Goal: Task Accomplishment & Management: Use online tool/utility

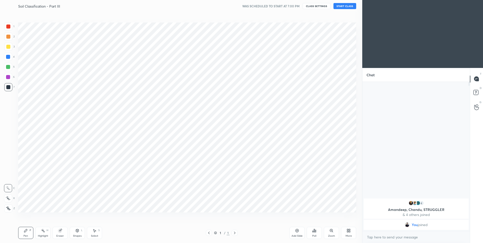
scroll to position [25026, 24895]
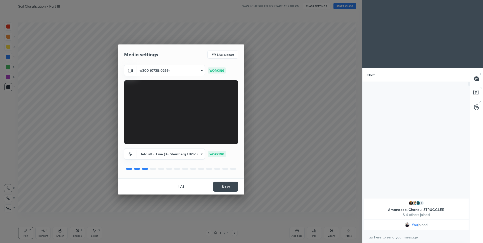
click at [226, 185] on button "Next" at bounding box center [225, 186] width 25 height 10
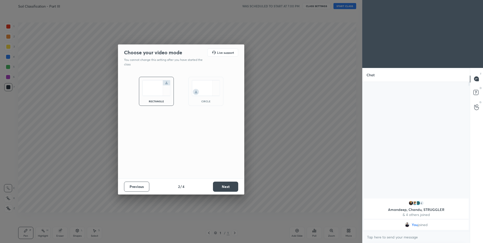
click at [228, 190] on button "Next" at bounding box center [225, 186] width 25 height 10
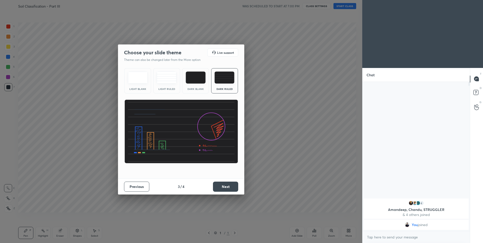
click at [230, 185] on button "Next" at bounding box center [225, 186] width 25 height 10
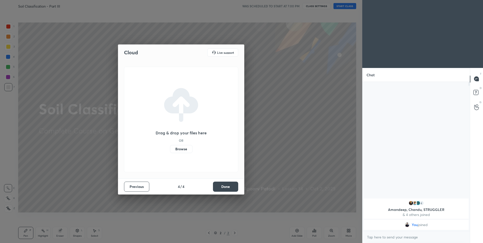
click at [223, 189] on button "Done" at bounding box center [225, 186] width 25 height 10
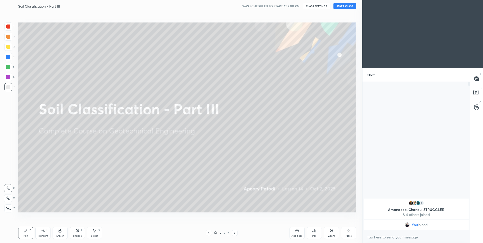
click at [344, 4] on button "START CLASS" at bounding box center [344, 6] width 23 height 6
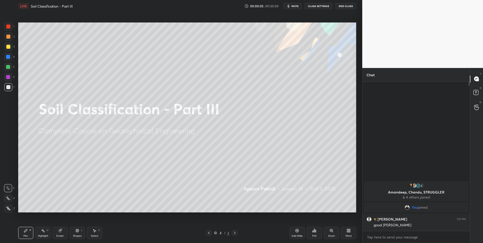
click at [8, 199] on icon at bounding box center [8, 198] width 5 height 4
click at [7, 37] on div at bounding box center [8, 37] width 4 height 4
click at [8, 37] on div at bounding box center [8, 37] width 4 height 4
click at [315, 6] on button "CLASS SETTINGS" at bounding box center [318, 6] width 28 height 6
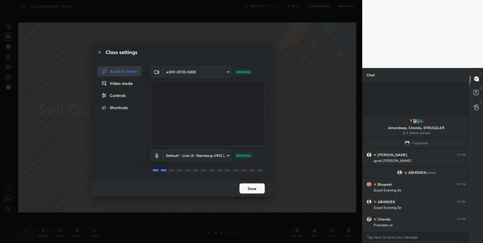
click at [249, 188] on button "Done" at bounding box center [251, 188] width 25 height 10
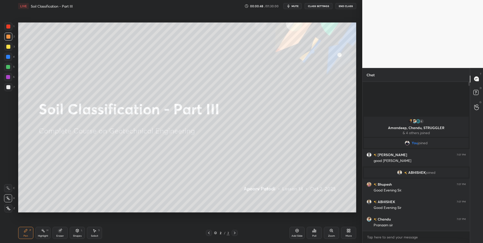
click at [10, 198] on icon at bounding box center [8, 198] width 5 height 4
click at [8, 27] on div at bounding box center [8, 26] width 4 height 4
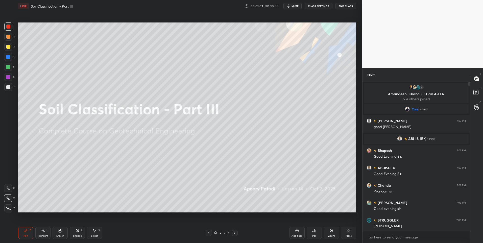
click at [8, 87] on div at bounding box center [8, 87] width 4 height 4
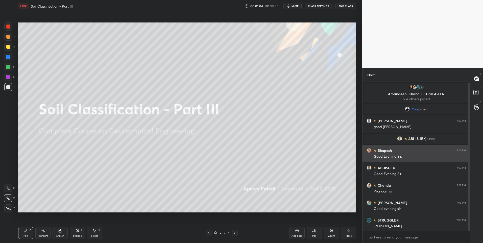
scroll to position [1, 0]
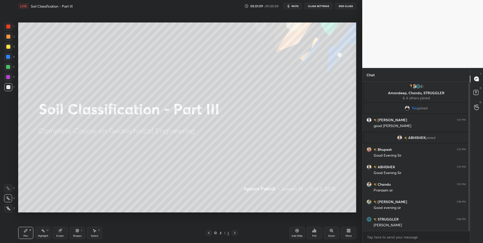
click at [235, 233] on icon at bounding box center [234, 233] width 4 height 4
click at [294, 231] on div "Add Slide" at bounding box center [296, 233] width 15 height 12
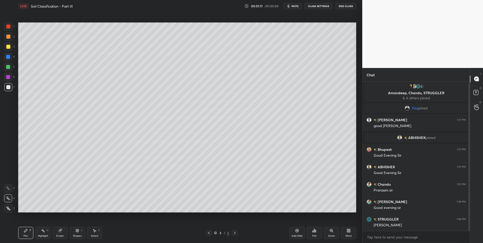
click at [26, 233] on div "Pen P" at bounding box center [25, 233] width 15 height 12
click at [6, 69] on div at bounding box center [8, 67] width 8 height 8
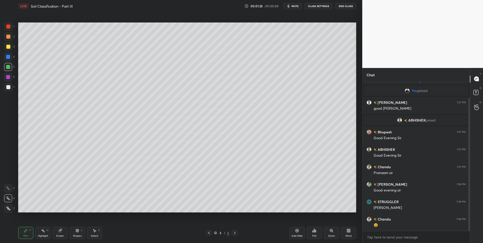
click at [7, 87] on div at bounding box center [8, 87] width 4 height 4
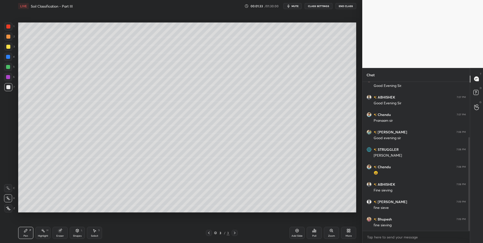
scroll to position [88, 0]
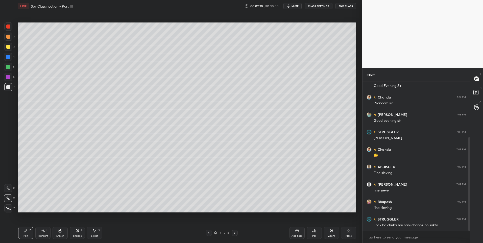
click at [93, 234] on div "Select" at bounding box center [94, 235] width 7 height 3
click at [95, 233] on div "Select S" at bounding box center [94, 233] width 15 height 12
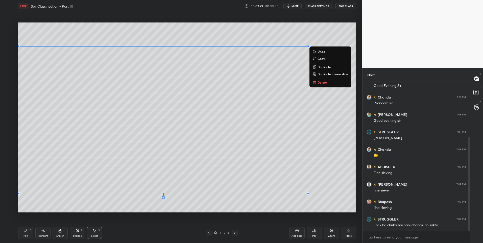
click at [92, 206] on div "0 ° Undo Copy Duplicate Duplicate to new slide Delete" at bounding box center [187, 117] width 338 height 190
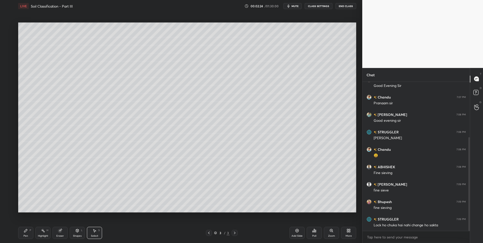
click at [42, 231] on icon at bounding box center [43, 230] width 4 height 4
click at [46, 230] on div "Highlight H" at bounding box center [42, 233] width 15 height 12
click at [39, 231] on div "Highlight H" at bounding box center [42, 233] width 15 height 12
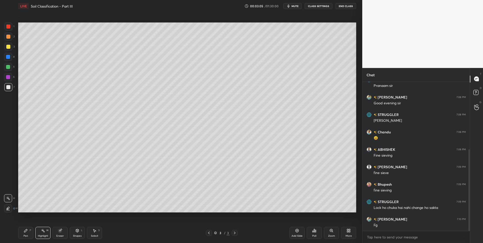
scroll to position [123, 0]
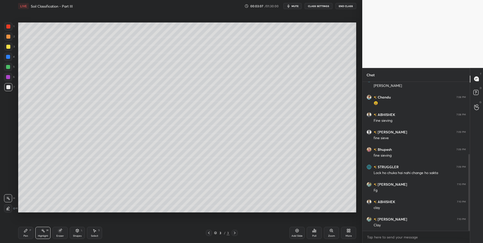
click at [44, 235] on div "Highlight" at bounding box center [43, 235] width 10 height 3
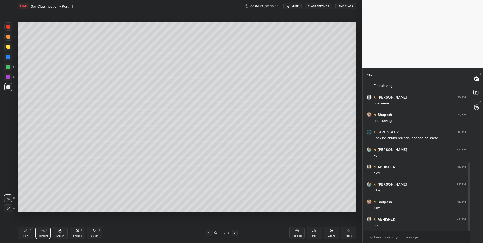
scroll to position [193, 0]
click at [95, 233] on div "Select S" at bounding box center [94, 233] width 15 height 12
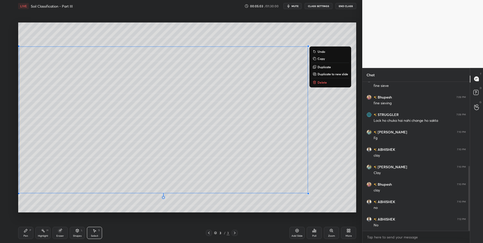
click at [325, 84] on p "Delete" at bounding box center [321, 82] width 9 height 4
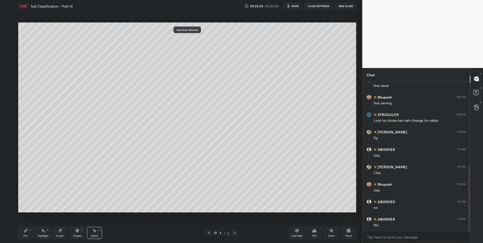
click at [29, 236] on div "Pen P" at bounding box center [25, 233] width 15 height 12
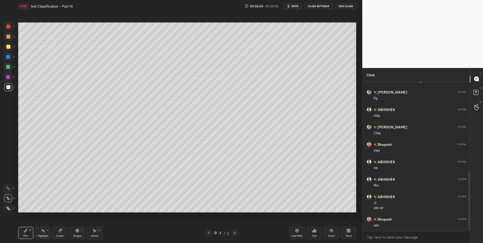
scroll to position [250, 0]
click at [8, 27] on div at bounding box center [8, 26] width 4 height 4
click at [8, 29] on div at bounding box center [8, 26] width 8 height 8
click at [78, 233] on div "Shapes L" at bounding box center [77, 233] width 15 height 12
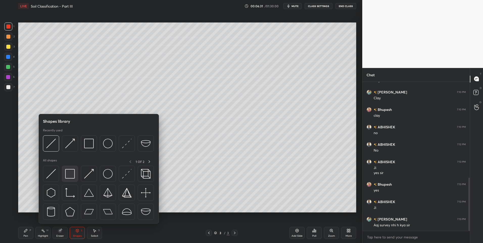
click at [64, 173] on div at bounding box center [70, 174] width 16 height 16
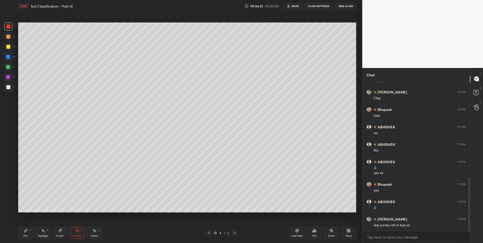
click at [73, 232] on div "Shapes L" at bounding box center [77, 233] width 15 height 12
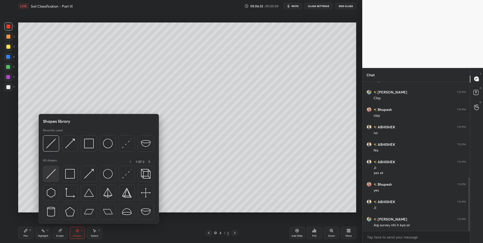
click at [51, 173] on img at bounding box center [51, 174] width 10 height 10
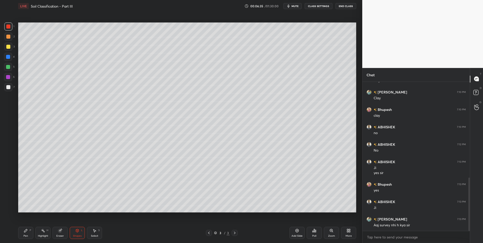
click at [29, 233] on div "Pen P" at bounding box center [25, 233] width 15 height 12
click at [7, 86] on div at bounding box center [8, 87] width 4 height 4
click at [8, 87] on div at bounding box center [8, 87] width 4 height 4
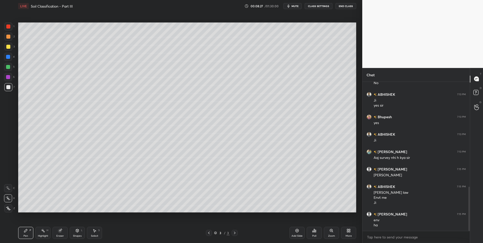
scroll to position [352, 0]
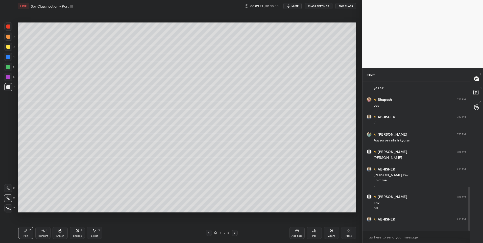
click at [45, 233] on div "Highlight H" at bounding box center [42, 233] width 15 height 12
click at [30, 233] on div "Pen P" at bounding box center [25, 233] width 15 height 12
click at [43, 233] on div "Highlight H" at bounding box center [42, 233] width 15 height 12
click at [41, 226] on div "Pen P Highlight H Eraser Shapes L Select S 3 / 3 Add Slide Poll Zoom More" at bounding box center [187, 233] width 338 height 20
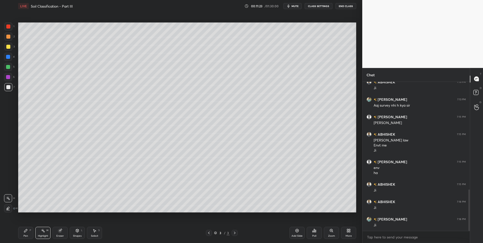
scroll to position [404, 0]
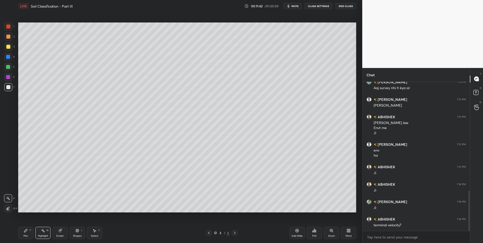
click at [19, 235] on div "Pen P" at bounding box center [25, 233] width 15 height 12
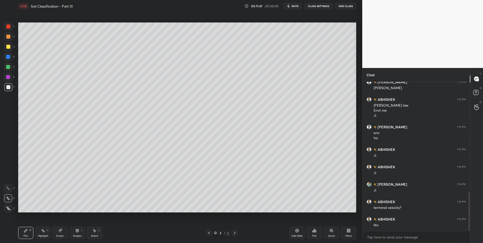
click at [42, 235] on div "Highlight" at bounding box center [43, 235] width 10 height 3
click at [29, 234] on div "Pen P" at bounding box center [25, 233] width 15 height 12
click at [234, 232] on icon at bounding box center [234, 233] width 4 height 4
click at [294, 232] on div "Add Slide" at bounding box center [296, 233] width 15 height 12
click at [22, 229] on div "Pen P" at bounding box center [25, 233] width 15 height 12
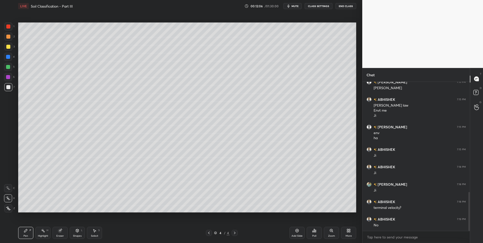
click at [9, 88] on div at bounding box center [8, 87] width 4 height 4
click at [76, 231] on icon at bounding box center [77, 230] width 3 height 3
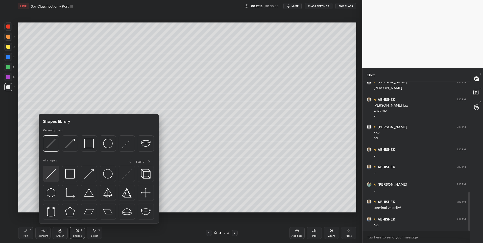
click at [51, 173] on img at bounding box center [51, 174] width 10 height 10
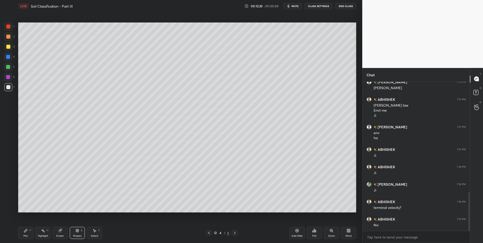
click at [22, 232] on div "Pen P" at bounding box center [25, 233] width 15 height 12
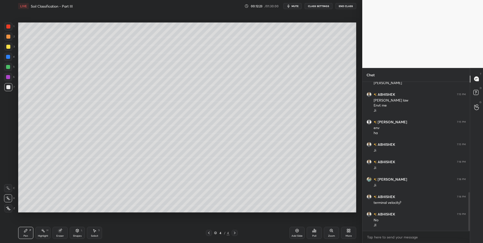
click at [89, 234] on div "Select S" at bounding box center [94, 233] width 15 height 12
click at [175, 85] on div "0 ° Undo Copy Duplicate Duplicate to new slide Delete" at bounding box center [187, 117] width 338 height 190
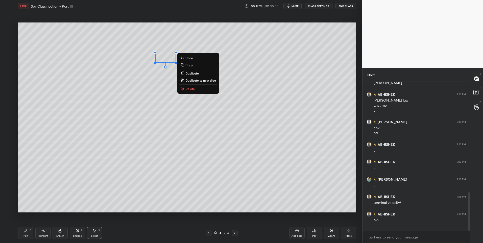
click at [140, 102] on div "0 ° Undo Copy Duplicate Duplicate to new slide Delete" at bounding box center [187, 117] width 338 height 190
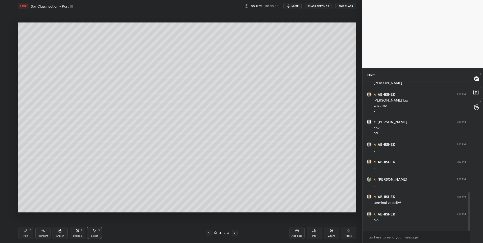
click at [76, 234] on div "Shapes" at bounding box center [77, 235] width 9 height 3
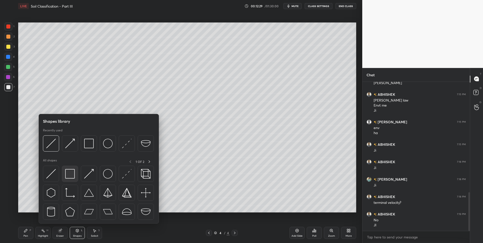
click at [66, 173] on img at bounding box center [70, 174] width 10 height 10
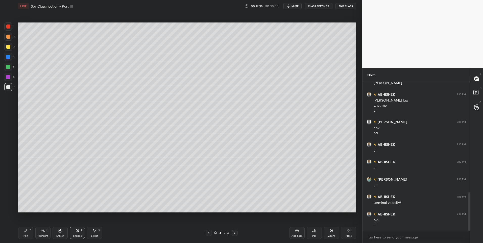
click at [32, 231] on div "Pen P" at bounding box center [25, 233] width 15 height 12
click at [8, 37] on div at bounding box center [8, 37] width 4 height 4
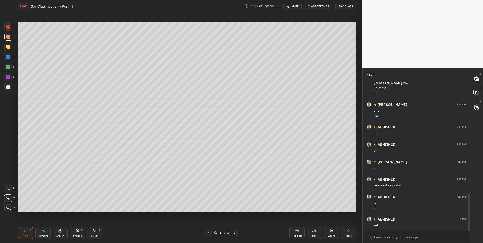
click at [40, 234] on div "Highlight" at bounding box center [43, 235] width 10 height 3
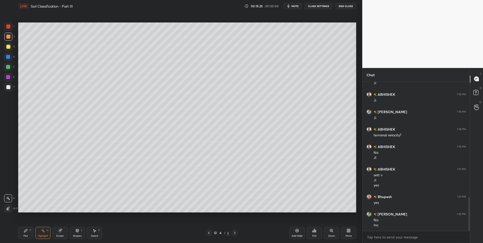
scroll to position [512, 0]
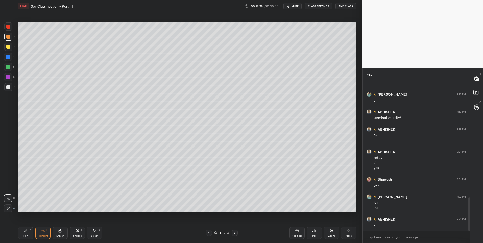
click at [25, 233] on div "Pen P" at bounding box center [25, 233] width 15 height 12
click at [12, 88] on div "7" at bounding box center [9, 87] width 10 height 8
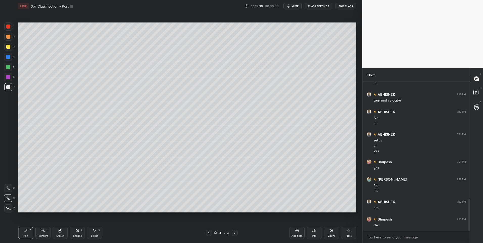
scroll to position [546, 0]
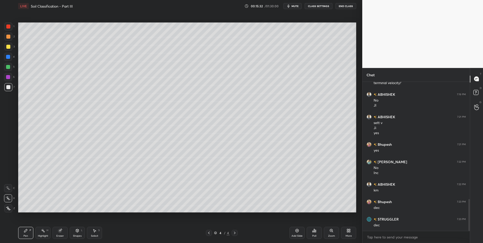
click at [8, 67] on div at bounding box center [8, 67] width 4 height 4
click at [40, 232] on div "Highlight H" at bounding box center [42, 233] width 15 height 12
click at [24, 231] on icon at bounding box center [26, 230] width 4 height 4
click at [8, 89] on div at bounding box center [8, 87] width 4 height 4
click at [42, 234] on div "Highlight H" at bounding box center [42, 233] width 15 height 12
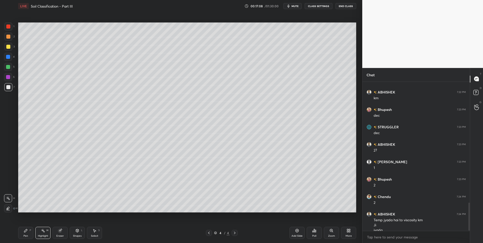
scroll to position [644, 0]
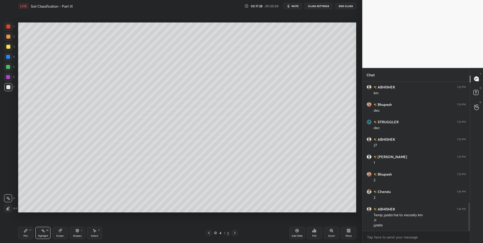
click at [55, 234] on div "Eraser" at bounding box center [59, 233] width 15 height 12
click at [6, 197] on div at bounding box center [8, 198] width 8 height 8
click at [24, 233] on div "Pen P" at bounding box center [25, 233] width 15 height 12
click at [20, 233] on div "Pen P" at bounding box center [25, 233] width 15 height 12
click at [21, 232] on div "Pen P" at bounding box center [25, 233] width 15 height 12
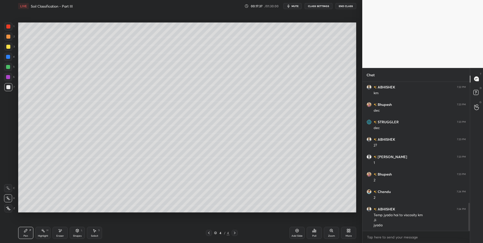
click at [234, 233] on icon at bounding box center [235, 232] width 2 height 3
click at [291, 230] on div "Add Slide" at bounding box center [296, 233] width 15 height 12
click at [25, 233] on div "Pen P" at bounding box center [25, 233] width 15 height 12
click at [8, 29] on div at bounding box center [8, 26] width 8 height 8
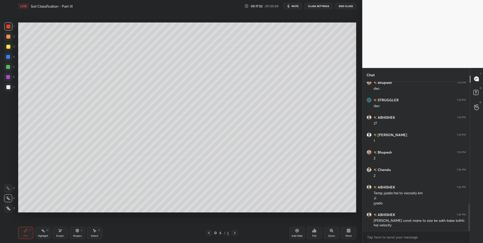
click at [208, 233] on icon at bounding box center [209, 233] width 4 height 4
click at [42, 234] on div "Highlight H" at bounding box center [42, 233] width 15 height 12
click at [42, 235] on div "Highlight" at bounding box center [43, 235] width 10 height 3
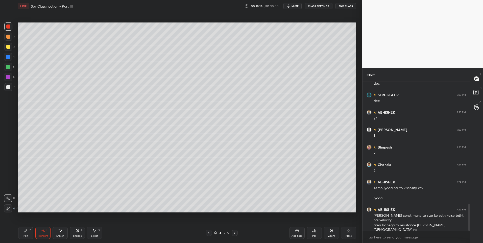
click at [27, 228] on div "Pen P" at bounding box center [25, 233] width 15 height 12
click at [10, 89] on div at bounding box center [8, 87] width 8 height 8
click at [42, 233] on div "Highlight H" at bounding box center [42, 233] width 15 height 12
click at [17, 232] on div "LIVE Soil Classification - Part III 00:18:26 / 01:30:00 mute CLASS SETTINGS End…" at bounding box center [187, 121] width 342 height 243
click at [25, 233] on div "Pen P" at bounding box center [25, 233] width 15 height 12
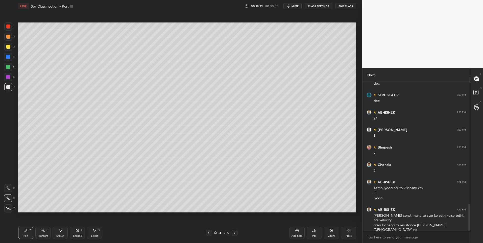
click at [43, 232] on div "Highlight H" at bounding box center [42, 233] width 15 height 12
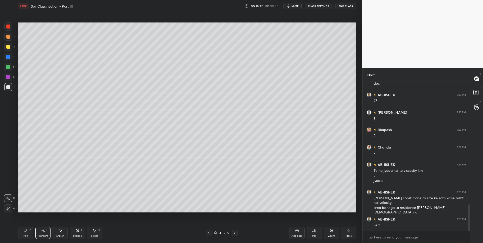
click at [24, 233] on div "Pen P" at bounding box center [25, 233] width 15 height 12
click at [42, 233] on div "Highlight H" at bounding box center [42, 233] width 15 height 12
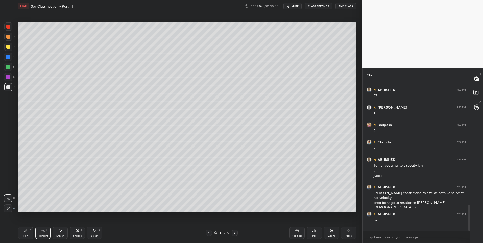
click at [92, 236] on div "Select" at bounding box center [94, 235] width 7 height 3
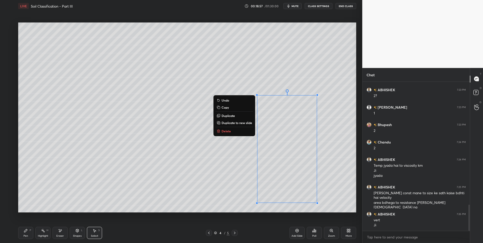
click at [229, 129] on p "Delete" at bounding box center [225, 131] width 9 height 4
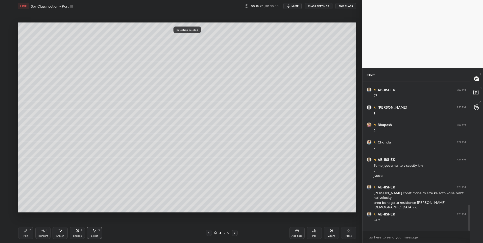
click at [286, 175] on div "0 ° Undo Copy Duplicate Duplicate to new slide Delete" at bounding box center [187, 117] width 338 height 190
click at [236, 232] on icon at bounding box center [234, 233] width 4 height 4
click at [28, 235] on div "Pen P" at bounding box center [25, 233] width 15 height 12
click at [29, 236] on div "Pen P" at bounding box center [25, 233] width 15 height 12
click at [8, 38] on div at bounding box center [8, 37] width 4 height 4
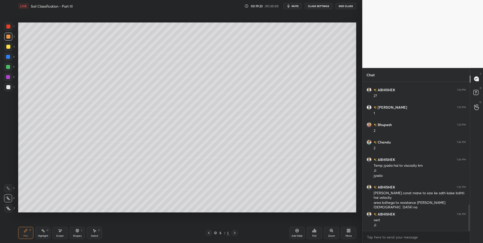
click at [25, 232] on div "Pen P" at bounding box center [25, 233] width 15 height 12
click at [9, 66] on div at bounding box center [8, 67] width 4 height 4
click at [93, 233] on div "Select S" at bounding box center [94, 233] width 15 height 12
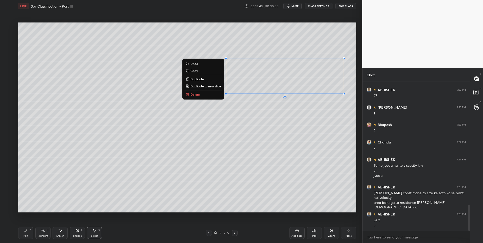
click at [277, 148] on div "0 ° Undo Copy Duplicate Duplicate to new slide Delete" at bounding box center [187, 117] width 338 height 190
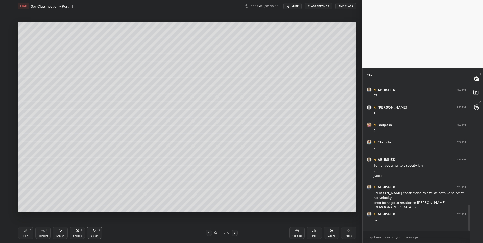
click at [25, 234] on div "Pen" at bounding box center [25, 235] width 5 height 3
click at [25, 235] on div "Pen" at bounding box center [25, 235] width 5 height 3
click at [6, 34] on div at bounding box center [8, 37] width 8 height 8
click at [44, 232] on div "Highlight H" at bounding box center [42, 233] width 15 height 12
click at [40, 232] on div "Highlight H" at bounding box center [42, 233] width 15 height 12
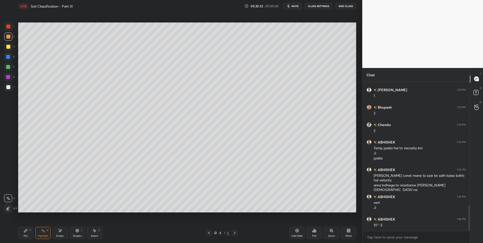
scroll to position [728, 0]
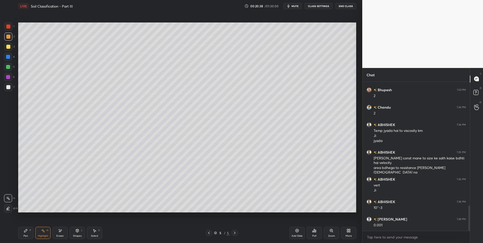
click at [23, 235] on div "Pen P" at bounding box center [25, 233] width 15 height 12
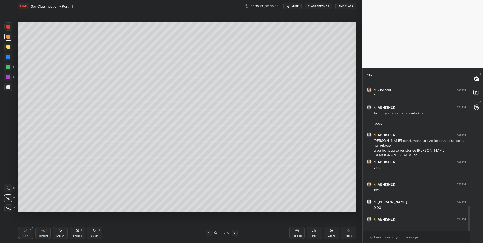
click at [8, 86] on div at bounding box center [8, 87] width 4 height 4
click at [207, 234] on icon at bounding box center [209, 233] width 4 height 4
click at [235, 232] on icon at bounding box center [235, 232] width 2 height 3
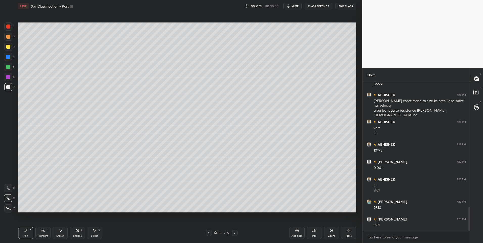
scroll to position [803, 0]
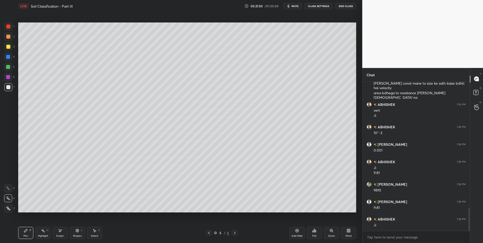
click at [40, 234] on div "Highlight H" at bounding box center [42, 233] width 15 height 12
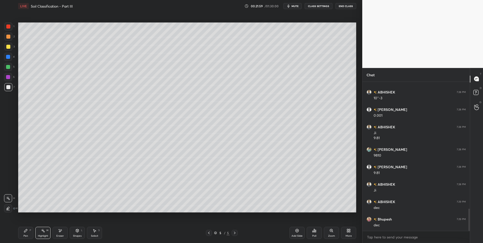
scroll to position [855, 0]
click at [28, 233] on div "Pen P" at bounding box center [25, 233] width 15 height 12
click at [40, 234] on div "Highlight H" at bounding box center [42, 233] width 15 height 12
click at [73, 233] on div "Shapes L" at bounding box center [77, 233] width 15 height 12
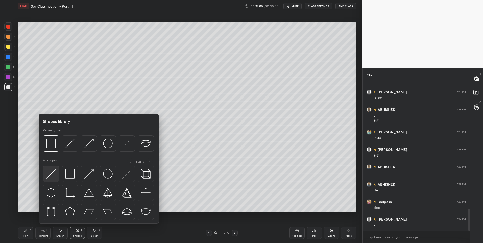
click at [48, 173] on img at bounding box center [51, 174] width 10 height 10
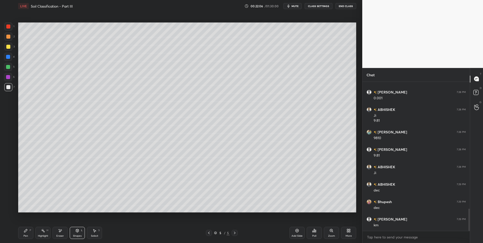
click at [11, 40] on div at bounding box center [8, 37] width 8 height 8
click at [24, 233] on div "Pen P" at bounding box center [25, 233] width 15 height 12
click at [208, 232] on icon at bounding box center [209, 232] width 2 height 3
click at [233, 233] on icon at bounding box center [234, 233] width 4 height 4
click at [9, 69] on div at bounding box center [8, 67] width 4 height 4
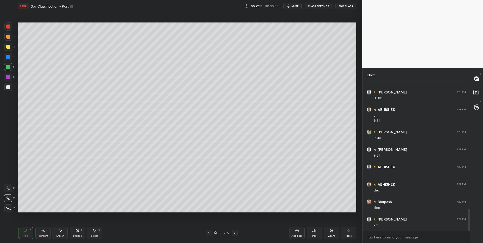
click at [207, 233] on icon at bounding box center [209, 233] width 4 height 4
click at [234, 232] on icon at bounding box center [235, 232] width 2 height 3
click at [208, 233] on icon at bounding box center [209, 233] width 4 height 4
click at [235, 232] on icon at bounding box center [234, 233] width 4 height 4
click at [95, 233] on div "Select S" at bounding box center [94, 233] width 15 height 12
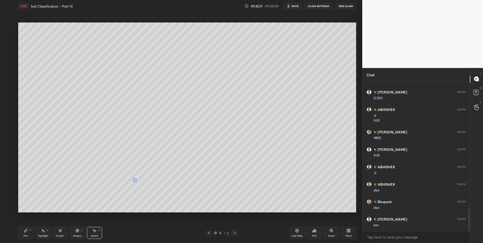
click at [133, 178] on div "0 ° Undo Copy Duplicate Duplicate to new slide Delete" at bounding box center [187, 117] width 338 height 190
click at [95, 229] on icon at bounding box center [94, 230] width 4 height 4
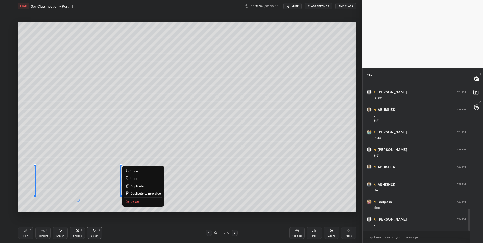
click at [29, 232] on div "Pen P" at bounding box center [25, 233] width 15 height 12
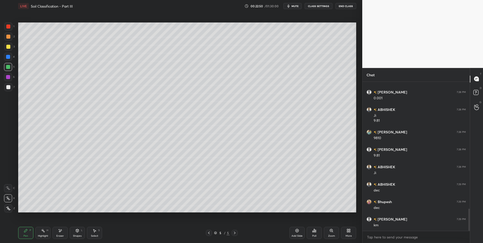
click at [73, 235] on div "Shapes" at bounding box center [77, 235] width 9 height 3
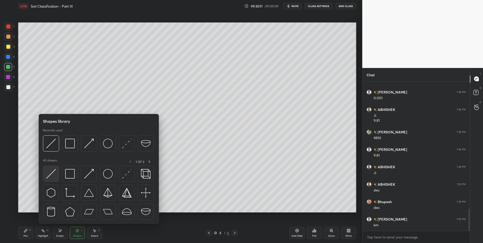
click at [52, 177] on img at bounding box center [51, 174] width 10 height 10
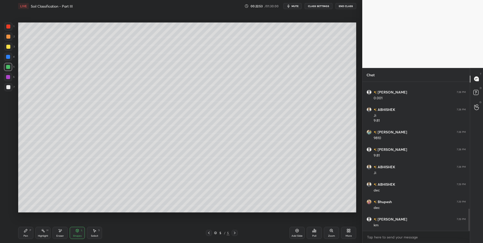
click at [27, 231] on icon at bounding box center [26, 230] width 4 height 4
click at [93, 232] on icon at bounding box center [94, 230] width 4 height 4
click at [155, 156] on div "0 ° Undo Copy Duplicate Duplicate to new slide Delete" at bounding box center [187, 117] width 338 height 190
click at [142, 213] on div "0 ° Undo Copy Duplicate Duplicate to new slide Delete Setting up your live clas…" at bounding box center [187, 117] width 342 height 210
click at [21, 234] on div "Pen P" at bounding box center [25, 233] width 15 height 12
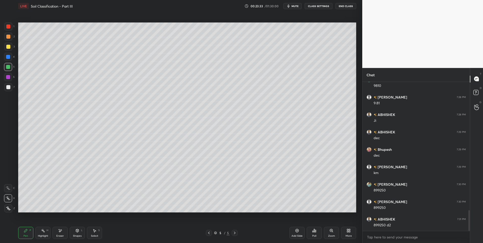
scroll to position [924, 0]
click at [45, 230] on div "Highlight H" at bounding box center [42, 233] width 15 height 12
click at [20, 234] on div "Pen P" at bounding box center [25, 233] width 15 height 12
click at [24, 233] on div "Pen P" at bounding box center [25, 233] width 15 height 12
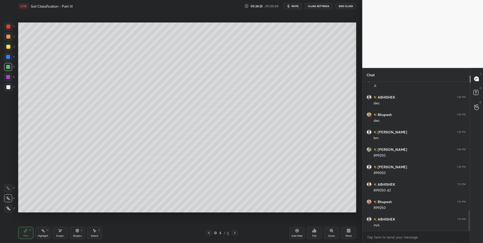
click at [44, 234] on div "Highlight" at bounding box center [43, 235] width 10 height 3
click at [45, 233] on div "Highlight H" at bounding box center [42, 233] width 15 height 12
click at [58, 234] on div "Eraser" at bounding box center [60, 235] width 8 height 3
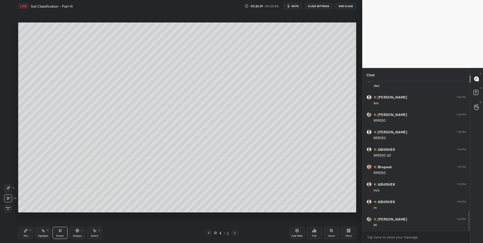
click at [22, 233] on div "Pen P" at bounding box center [25, 233] width 15 height 12
click at [23, 232] on div "Pen P" at bounding box center [25, 233] width 15 height 12
click at [61, 232] on icon at bounding box center [60, 230] width 4 height 4
click at [23, 236] on div "Pen" at bounding box center [25, 235] width 5 height 3
click at [27, 234] on div "Pen" at bounding box center [25, 235] width 5 height 3
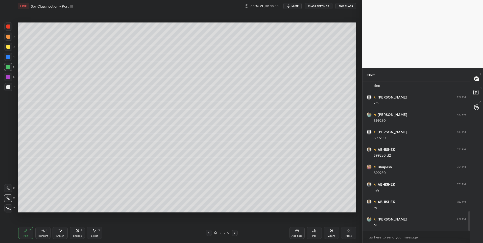
click at [7, 87] on div at bounding box center [8, 87] width 4 height 4
click at [42, 234] on div "Highlight" at bounding box center [43, 235] width 10 height 3
click at [22, 234] on div "Pen P" at bounding box center [25, 233] width 15 height 12
click at [7, 70] on div at bounding box center [8, 67] width 8 height 8
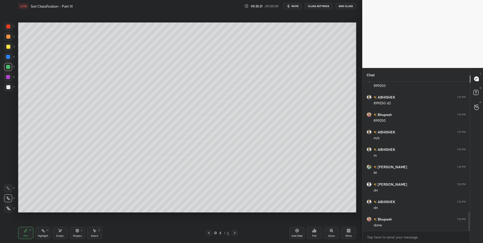
click at [289, 234] on div "Add Slide" at bounding box center [296, 233] width 15 height 12
click at [210, 233] on icon at bounding box center [209, 233] width 4 height 4
click at [234, 234] on icon at bounding box center [234, 233] width 4 height 4
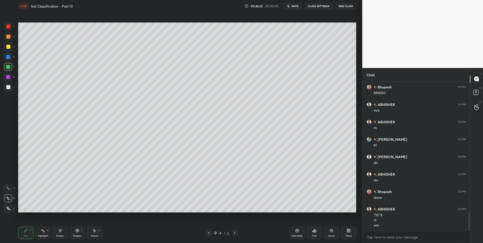
scroll to position [1061, 0]
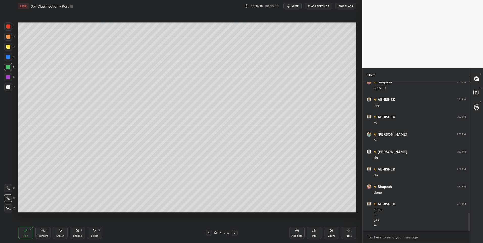
click at [210, 232] on icon at bounding box center [209, 233] width 4 height 4
click at [234, 232] on icon at bounding box center [234, 233] width 4 height 4
click at [207, 233] on icon at bounding box center [209, 233] width 4 height 4
click at [235, 232] on icon at bounding box center [235, 232] width 2 height 3
click at [41, 233] on div "Highlight H" at bounding box center [42, 233] width 15 height 12
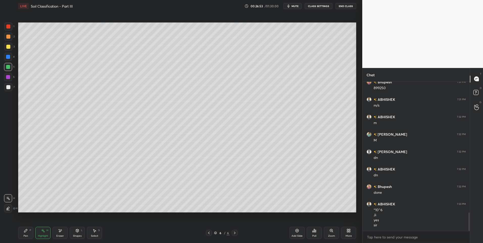
click at [210, 234] on icon at bounding box center [209, 233] width 4 height 4
click at [235, 233] on icon at bounding box center [234, 233] width 4 height 4
click at [26, 232] on icon at bounding box center [26, 230] width 4 height 4
click at [209, 232] on icon at bounding box center [209, 233] width 4 height 4
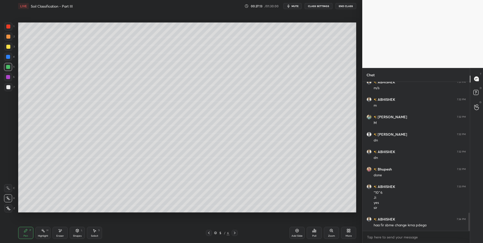
click at [94, 233] on div "Select S" at bounding box center [94, 233] width 15 height 12
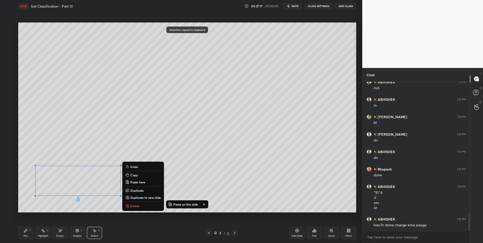
click at [236, 232] on icon at bounding box center [234, 233] width 4 height 4
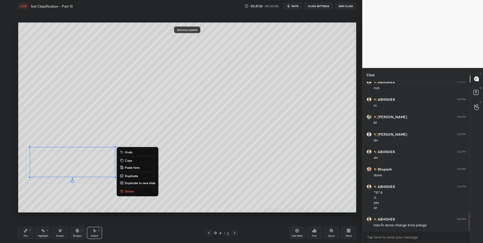
click at [22, 233] on div "Pen P" at bounding box center [25, 233] width 15 height 12
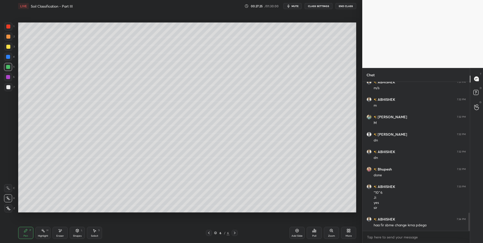
click at [208, 233] on icon at bounding box center [209, 232] width 2 height 3
click at [235, 233] on icon at bounding box center [235, 232] width 2 height 3
click at [209, 232] on icon at bounding box center [209, 233] width 4 height 4
click at [237, 234] on div at bounding box center [234, 233] width 6 height 6
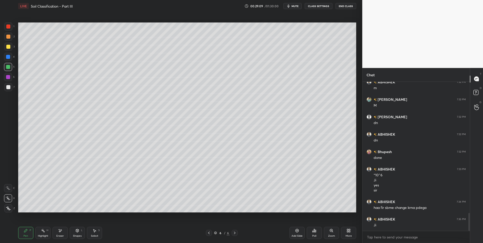
click at [210, 232] on icon at bounding box center [209, 233] width 4 height 4
click at [236, 233] on div at bounding box center [234, 233] width 6 height 6
click at [48, 233] on div "Highlight H" at bounding box center [42, 233] width 15 height 12
click at [57, 236] on div "Eraser" at bounding box center [60, 235] width 8 height 3
click at [26, 234] on div "Pen P" at bounding box center [25, 233] width 15 height 12
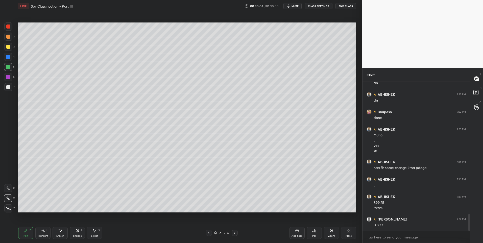
scroll to position [1154, 0]
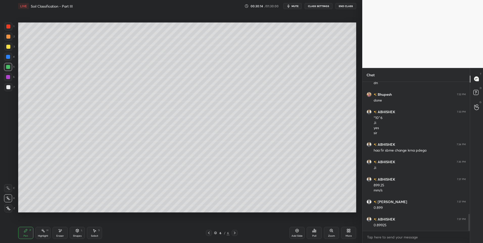
click at [94, 231] on icon at bounding box center [94, 230] width 3 height 3
click at [47, 230] on div "H" at bounding box center [47, 230] width 2 height 3
click at [44, 232] on rect at bounding box center [43, 231] width 3 height 3
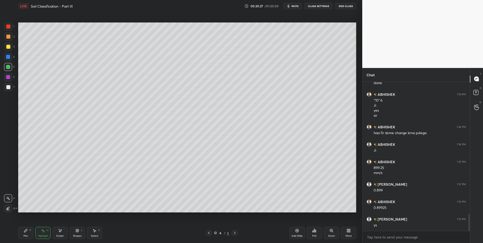
click at [61, 235] on div "Eraser" at bounding box center [60, 235] width 8 height 3
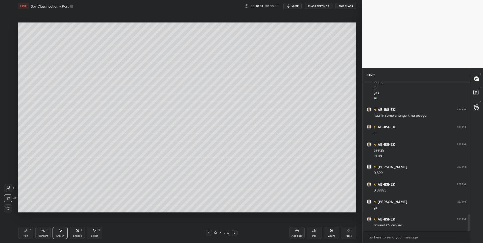
scroll to position [1206, 0]
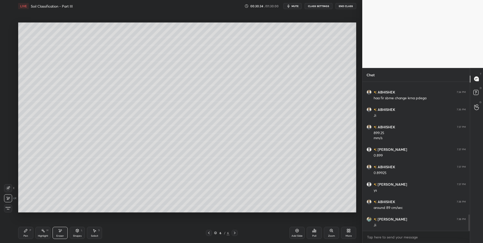
click at [95, 232] on icon at bounding box center [94, 230] width 4 height 4
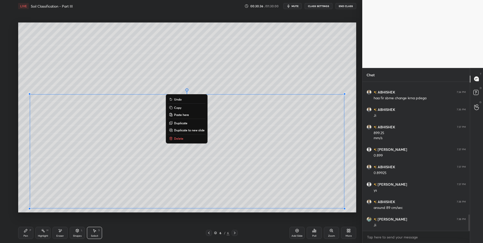
click at [181, 140] on p "Delete" at bounding box center [178, 138] width 9 height 4
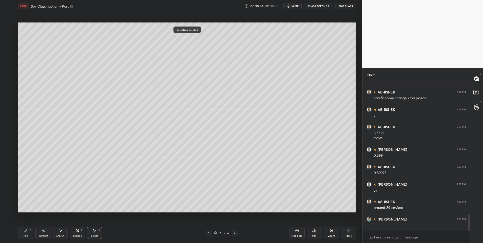
click at [148, 164] on div "0 ° Undo Copy Paste here Duplicate Duplicate to new slide Delete" at bounding box center [187, 117] width 338 height 190
click at [23, 230] on div "Pen P" at bounding box center [25, 233] width 15 height 12
click at [23, 231] on div "Pen P" at bounding box center [25, 233] width 15 height 12
click at [8, 67] on div at bounding box center [8, 67] width 4 height 4
click at [61, 232] on icon at bounding box center [60, 230] width 4 height 4
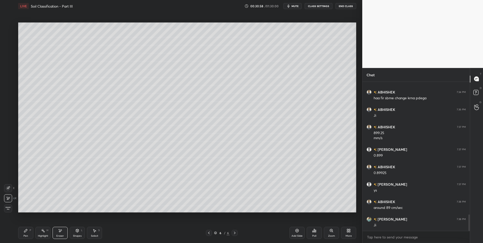
click at [207, 235] on div at bounding box center [209, 233] width 6 height 6
click at [46, 233] on div "Highlight H" at bounding box center [42, 233] width 15 height 12
click at [236, 232] on div at bounding box center [234, 233] width 6 height 6
click at [25, 233] on div "Pen P" at bounding box center [25, 233] width 15 height 12
click at [46, 233] on div "Highlight H" at bounding box center [42, 233] width 15 height 12
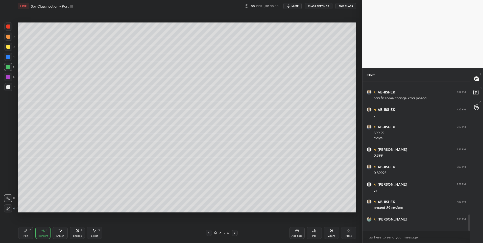
click at [25, 231] on icon at bounding box center [25, 230] width 3 height 3
click at [27, 232] on icon at bounding box center [26, 230] width 4 height 4
click at [77, 232] on icon at bounding box center [77, 230] width 3 height 3
click at [24, 230] on icon at bounding box center [26, 230] width 4 height 4
click at [7, 36] on div at bounding box center [8, 37] width 4 height 4
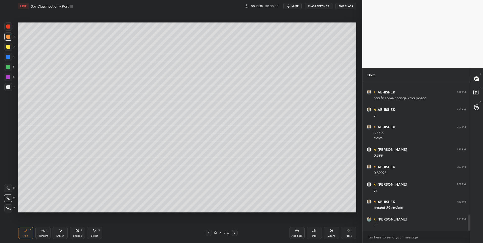
click at [76, 230] on icon at bounding box center [77, 230] width 3 height 3
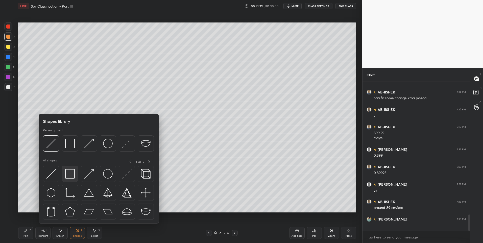
click at [67, 177] on img at bounding box center [70, 174] width 10 height 10
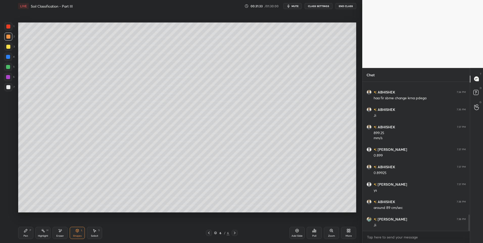
click at [23, 233] on div "Pen P" at bounding box center [25, 233] width 15 height 12
click at [209, 233] on icon at bounding box center [209, 232] width 2 height 3
click at [43, 233] on div "Highlight H" at bounding box center [42, 233] width 15 height 12
click at [234, 233] on icon at bounding box center [234, 233] width 4 height 4
click at [236, 234] on icon at bounding box center [234, 233] width 4 height 4
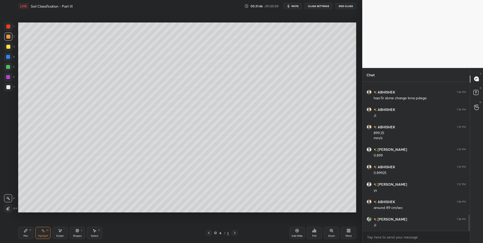
click at [25, 232] on icon at bounding box center [25, 230] width 3 height 3
click at [7, 88] on div at bounding box center [8, 87] width 4 height 4
click at [93, 232] on icon at bounding box center [94, 230] width 4 height 4
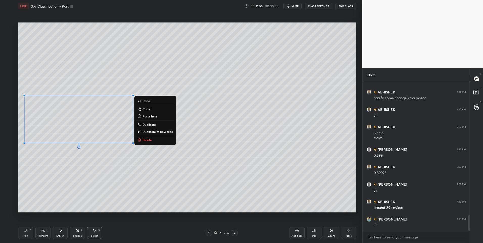
click at [122, 187] on div "0 ° Undo Copy Paste here Duplicate Duplicate to new slide Delete" at bounding box center [187, 117] width 338 height 190
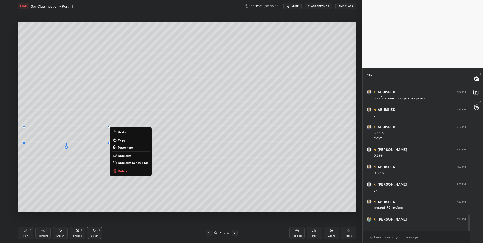
click at [123, 139] on p "Copy" at bounding box center [121, 140] width 7 height 4
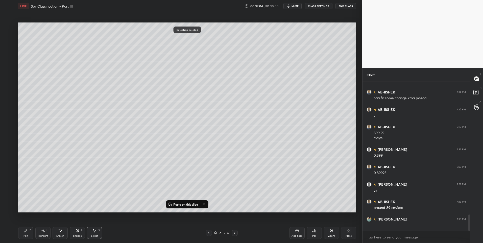
click at [293, 232] on div "Add Slide" at bounding box center [296, 233] width 15 height 12
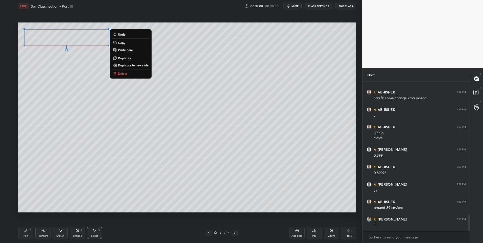
click at [100, 163] on div "0 ° Undo Copy Paste here Duplicate Duplicate to new slide Delete" at bounding box center [187, 117] width 338 height 190
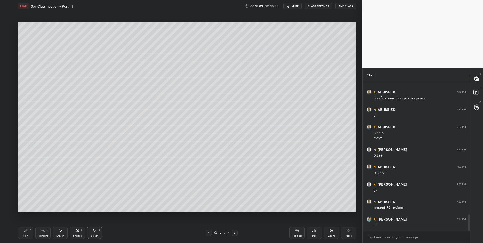
click at [23, 235] on div "Pen" at bounding box center [25, 235] width 5 height 3
click at [26, 234] on div "Pen" at bounding box center [25, 235] width 5 height 3
click at [76, 231] on icon at bounding box center [77, 230] width 3 height 3
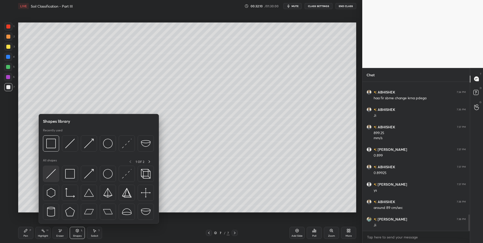
click at [55, 171] on img at bounding box center [51, 174] width 10 height 10
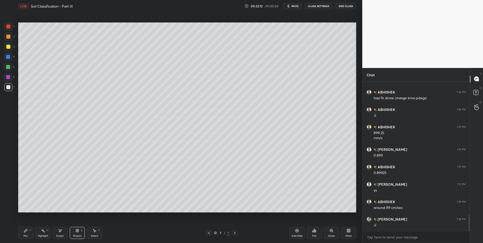
click at [26, 235] on div "Pen" at bounding box center [25, 235] width 5 height 3
click at [8, 37] on div at bounding box center [8, 37] width 4 height 4
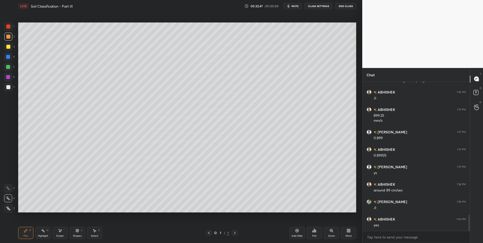
click at [45, 234] on div "Highlight" at bounding box center [43, 235] width 10 height 3
click at [210, 234] on icon at bounding box center [209, 233] width 4 height 4
click at [209, 232] on icon at bounding box center [209, 233] width 4 height 4
click at [233, 233] on icon at bounding box center [234, 233] width 4 height 4
click at [232, 233] on div at bounding box center [234, 233] width 6 height 6
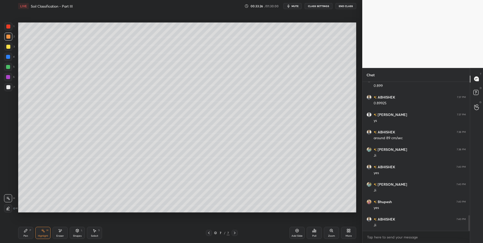
scroll to position [1281, 0]
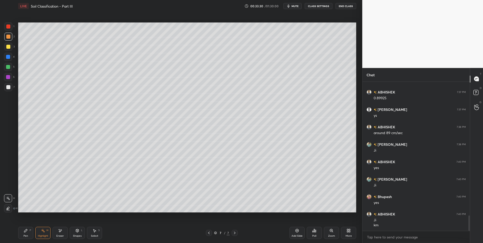
click at [23, 231] on div "Pen P" at bounding box center [25, 233] width 15 height 12
click at [23, 232] on div "Pen P" at bounding box center [25, 233] width 15 height 12
click at [8, 85] on div at bounding box center [8, 87] width 8 height 8
click at [7, 65] on div at bounding box center [8, 67] width 4 height 4
click at [82, 231] on div "L" at bounding box center [82, 230] width 2 height 3
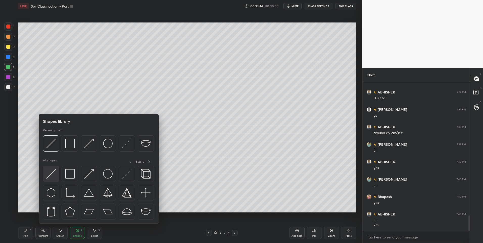
click at [50, 171] on img at bounding box center [51, 174] width 10 height 10
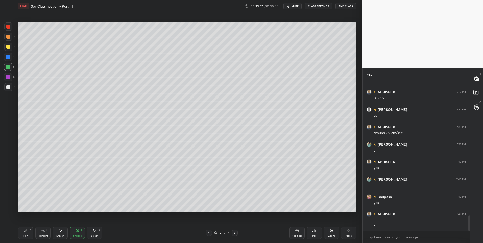
click at [23, 233] on div "Pen P" at bounding box center [25, 233] width 15 height 12
click at [75, 233] on div "Shapes L" at bounding box center [77, 233] width 15 height 12
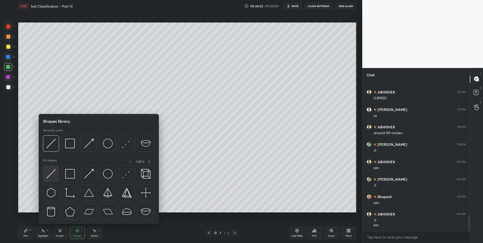
click at [54, 178] on img at bounding box center [51, 174] width 10 height 10
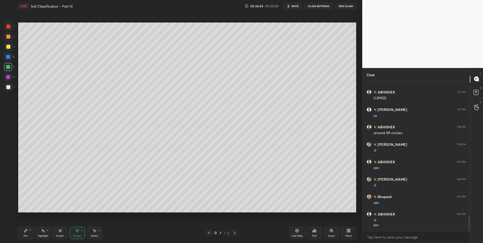
click at [24, 234] on div "Pen P" at bounding box center [25, 233] width 15 height 12
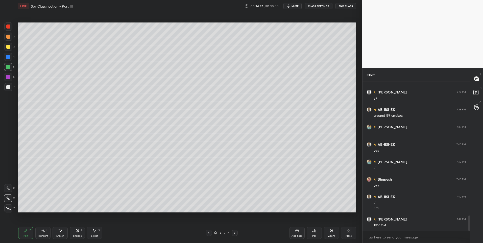
click at [94, 234] on div "Select" at bounding box center [94, 235] width 7 height 3
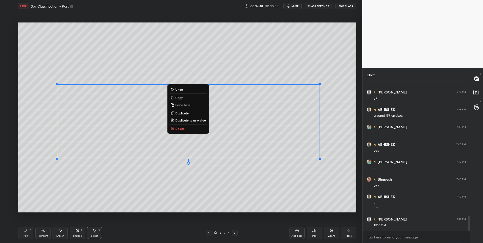
scroll to position [1315, 0]
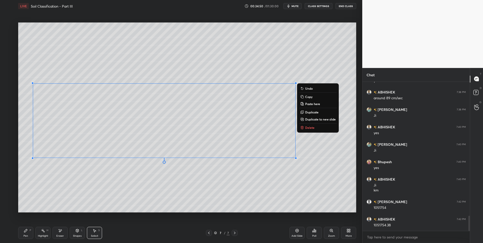
click at [69, 199] on div "0 ° Undo Copy Paste here Duplicate Duplicate to new slide Delete" at bounding box center [187, 117] width 338 height 190
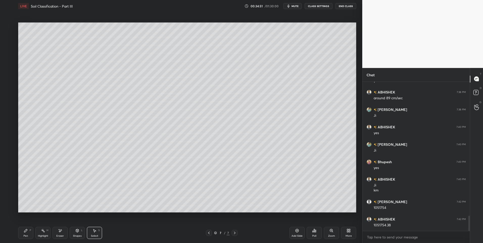
click at [19, 232] on div "Pen P" at bounding box center [25, 233] width 15 height 12
click at [7, 88] on div at bounding box center [8, 87] width 4 height 4
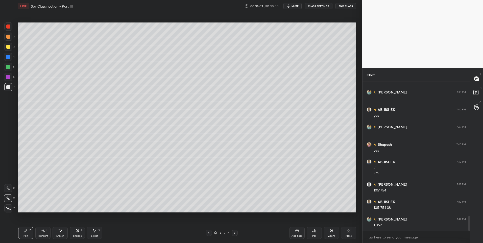
click at [92, 233] on div "Select S" at bounding box center [94, 233] width 15 height 12
click at [285, 206] on div "0 ° Undo Copy Paste here Duplicate Duplicate to new slide Delete" at bounding box center [187, 117] width 338 height 190
click at [25, 233] on div "Pen P" at bounding box center [25, 233] width 15 height 12
click at [6, 67] on div at bounding box center [8, 67] width 4 height 4
click at [209, 234] on icon at bounding box center [209, 232] width 2 height 3
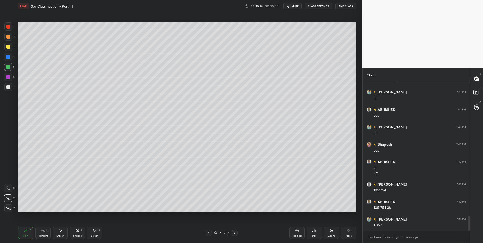
click at [39, 232] on div "Highlight H" at bounding box center [42, 233] width 15 height 12
click at [234, 232] on icon at bounding box center [235, 232] width 2 height 3
click at [24, 233] on div "Pen P" at bounding box center [25, 233] width 15 height 12
click at [63, 233] on div "Eraser" at bounding box center [59, 233] width 15 height 12
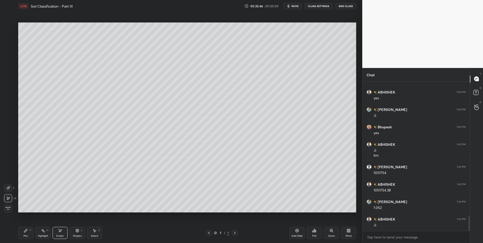
click at [73, 231] on div "Shapes L" at bounding box center [77, 233] width 15 height 12
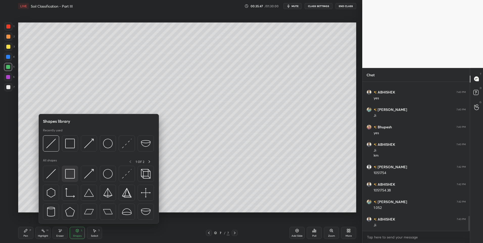
click at [69, 173] on img at bounding box center [70, 174] width 10 height 10
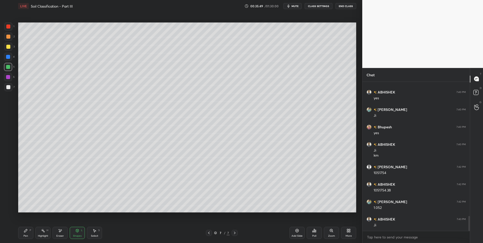
click at [26, 230] on icon at bounding box center [25, 230] width 3 height 3
click at [9, 89] on div at bounding box center [8, 87] width 4 height 4
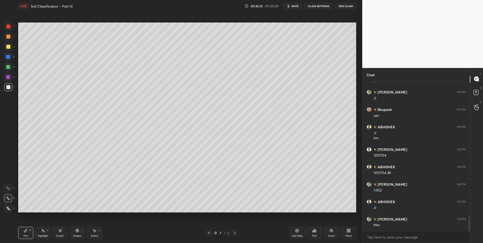
click at [99, 233] on div "Select S" at bounding box center [94, 233] width 15 height 12
click at [305, 175] on div "0 ° Undo Copy Paste here Duplicate Duplicate to new slide Delete" at bounding box center [187, 117] width 338 height 190
click at [343, 192] on div at bounding box center [344, 193] width 2 height 2
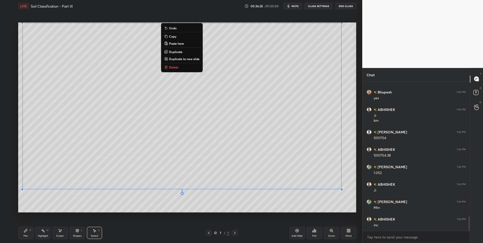
scroll to position [1402, 0]
click at [297, 202] on div "0 ° Undo Copy Paste here Duplicate Duplicate to new slide Delete" at bounding box center [187, 117] width 338 height 190
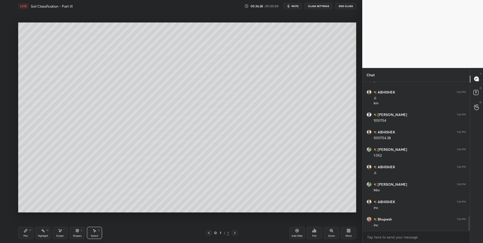
scroll to position [1420, 0]
click at [25, 232] on icon at bounding box center [26, 230] width 4 height 4
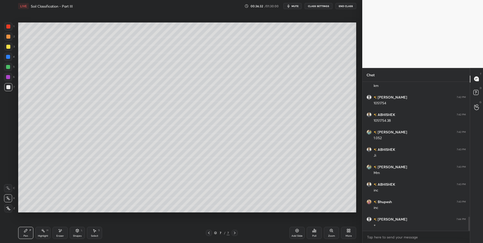
click at [208, 231] on icon at bounding box center [209, 233] width 4 height 4
click at [233, 232] on icon at bounding box center [234, 233] width 4 height 4
click at [25, 231] on icon at bounding box center [25, 230] width 3 height 3
click at [10, 38] on div at bounding box center [8, 37] width 8 height 8
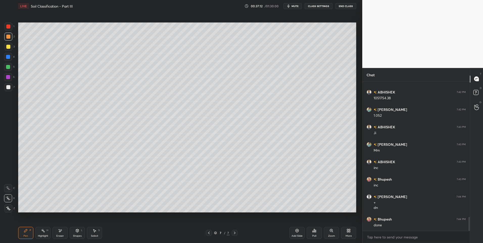
scroll to position [1460, 0]
click at [5, 65] on div at bounding box center [8, 67] width 8 height 8
click at [299, 230] on icon at bounding box center [297, 230] width 4 height 4
click at [9, 24] on div at bounding box center [8, 26] width 4 height 4
click at [73, 232] on div "Shapes L" at bounding box center [77, 233] width 15 height 12
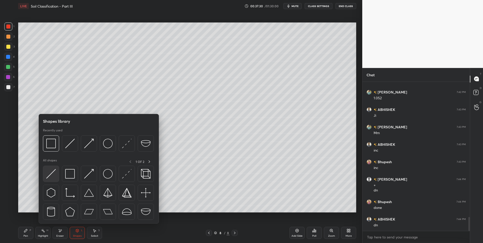
click at [53, 175] on img at bounding box center [51, 174] width 10 height 10
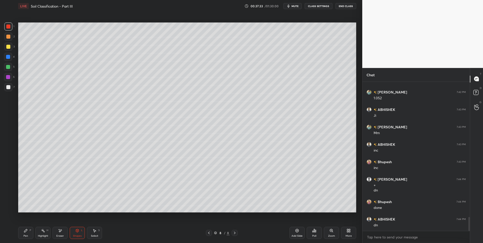
click at [23, 234] on div "Pen" at bounding box center [25, 235] width 5 height 3
click at [9, 88] on div at bounding box center [8, 87] width 4 height 4
click at [42, 231] on icon at bounding box center [43, 230] width 4 height 4
click at [26, 232] on div "Pen P" at bounding box center [25, 233] width 15 height 12
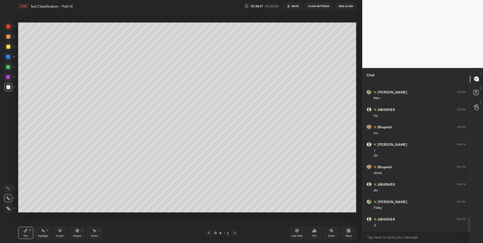
click at [92, 232] on div "Select S" at bounding box center [94, 233] width 15 height 12
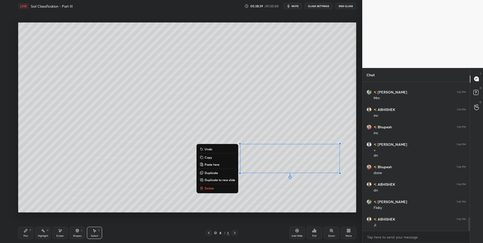
click at [215, 189] on button "Delete" at bounding box center [217, 188] width 38 height 6
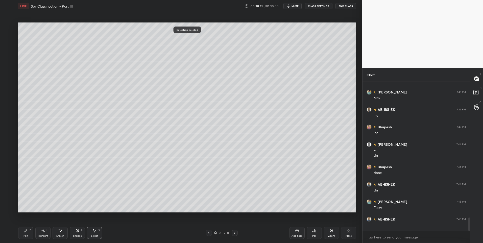
click at [24, 234] on div "Pen P" at bounding box center [25, 233] width 15 height 12
click at [83, 233] on div "Shapes L" at bounding box center [77, 233] width 15 height 12
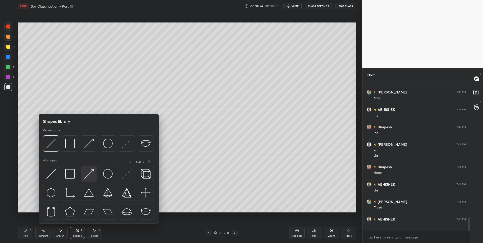
click at [91, 170] on img at bounding box center [89, 174] width 10 height 10
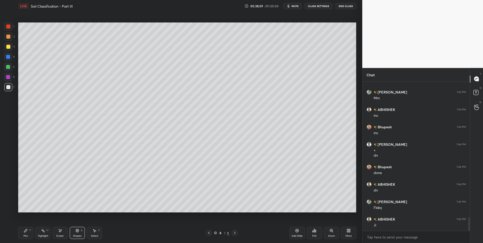
click at [23, 234] on div "Pen" at bounding box center [25, 235] width 5 height 3
click at [24, 233] on div "Pen P" at bounding box center [25, 233] width 15 height 12
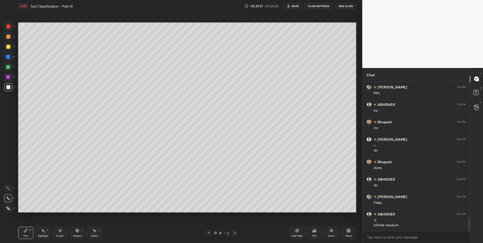
click at [44, 235] on div "Highlight" at bounding box center [43, 235] width 10 height 3
click at [27, 232] on icon at bounding box center [26, 230] width 4 height 4
click at [7, 39] on div at bounding box center [8, 37] width 8 height 8
click at [9, 90] on div at bounding box center [8, 87] width 8 height 8
click at [41, 234] on div "Highlight" at bounding box center [43, 235] width 10 height 3
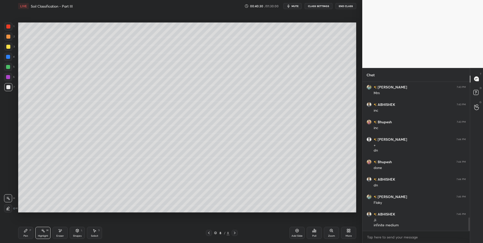
click at [93, 234] on div "Select" at bounding box center [94, 235] width 7 height 3
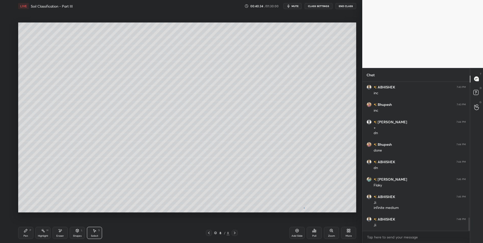
click at [304, 207] on div "0 ° Undo Copy Paste here Duplicate Duplicate to new slide Delete" at bounding box center [187, 117] width 338 height 190
click at [41, 233] on div "Highlight H" at bounding box center [42, 233] width 15 height 12
click at [22, 234] on div "Pen P" at bounding box center [25, 233] width 15 height 12
click at [46, 232] on div "Highlight H" at bounding box center [42, 233] width 15 height 12
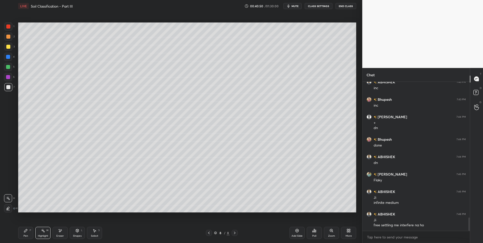
scroll to position [1527, 0]
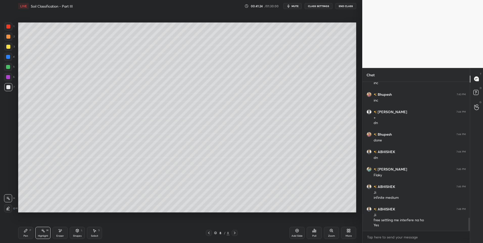
click at [27, 232] on div "Pen P" at bounding box center [25, 233] width 15 height 12
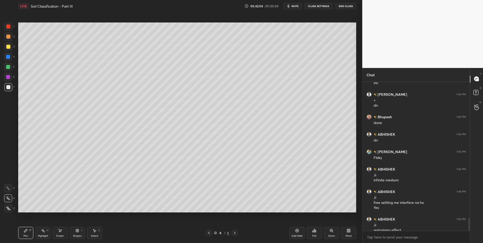
scroll to position [1550, 0]
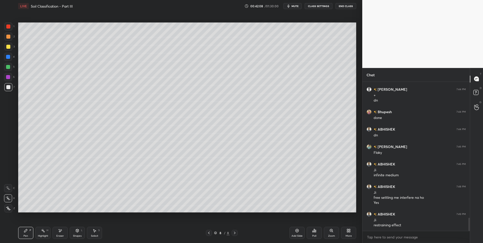
click at [46, 234] on div "Highlight H" at bounding box center [42, 233] width 15 height 12
click at [63, 237] on div "Eraser" at bounding box center [59, 233] width 15 height 12
click at [43, 234] on div "Highlight" at bounding box center [43, 235] width 10 height 3
click at [53, 233] on div "Eraser" at bounding box center [59, 233] width 15 height 12
click at [27, 235] on div "Pen" at bounding box center [25, 235] width 5 height 3
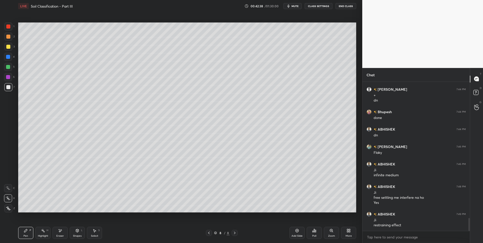
scroll to position [1567, 0]
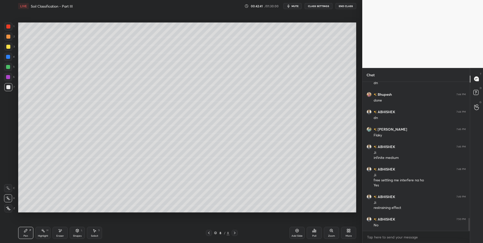
click at [63, 232] on div "Eraser" at bounding box center [59, 233] width 15 height 12
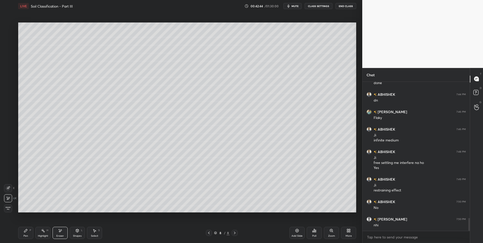
click at [72, 234] on div "Shapes L" at bounding box center [77, 233] width 15 height 12
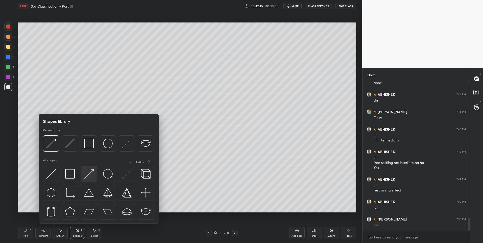
click at [92, 170] on img at bounding box center [89, 174] width 10 height 10
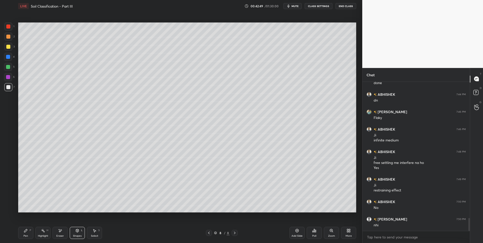
click at [24, 234] on div "Pen P" at bounding box center [25, 233] width 15 height 12
click at [26, 234] on div "Pen" at bounding box center [25, 235] width 5 height 3
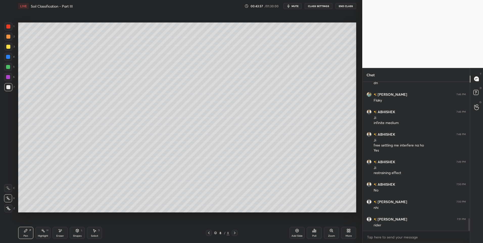
click at [40, 232] on div "Highlight H" at bounding box center [42, 233] width 15 height 12
click at [41, 231] on icon at bounding box center [43, 230] width 4 height 4
click at [27, 234] on div "Pen" at bounding box center [25, 235] width 5 height 3
click at [75, 234] on div "Shapes" at bounding box center [77, 235] width 9 height 3
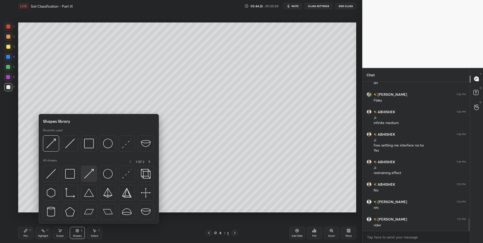
click at [86, 173] on img at bounding box center [89, 174] width 10 height 10
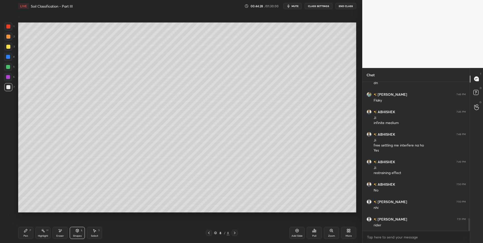
click at [28, 234] on div "Pen P" at bounding box center [25, 233] width 15 height 12
click at [96, 235] on div "Select" at bounding box center [94, 235] width 7 height 3
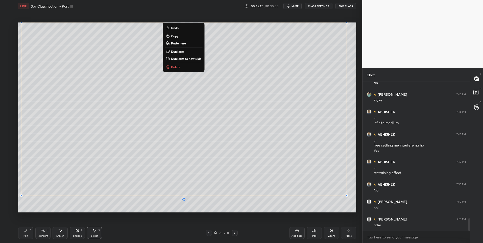
click at [27, 233] on div "Pen P" at bounding box center [25, 233] width 15 height 12
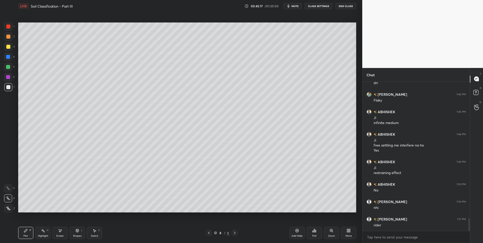
click at [26, 234] on div "Pen P" at bounding box center [25, 233] width 15 height 12
click at [92, 234] on div "Select" at bounding box center [94, 235] width 7 height 3
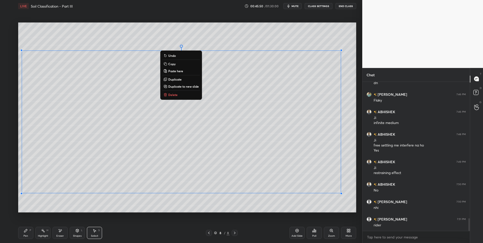
click at [35, 231] on div "Pen P Highlight H Eraser Shapes L Select S" at bounding box center [86, 233] width 136 height 12
click at [23, 232] on div "Pen P" at bounding box center [25, 233] width 15 height 12
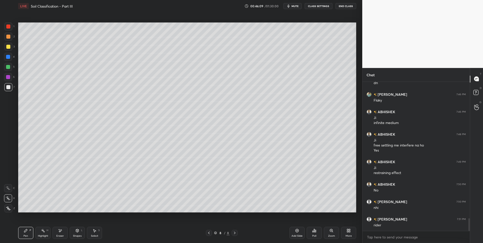
click at [42, 234] on div "Highlight" at bounding box center [43, 235] width 10 height 3
click at [28, 236] on div "Pen P" at bounding box center [25, 233] width 15 height 12
click at [292, 232] on div "Add Slide" at bounding box center [296, 233] width 15 height 12
click at [24, 234] on div "Pen" at bounding box center [25, 235] width 5 height 3
click at [6, 65] on div at bounding box center [8, 67] width 8 height 8
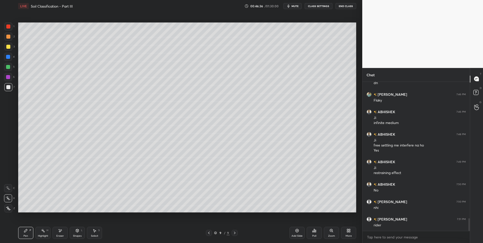
click at [8, 67] on div at bounding box center [8, 67] width 4 height 4
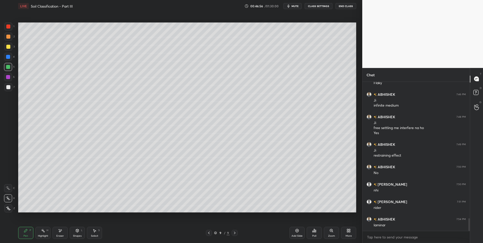
click at [40, 235] on div "Highlight" at bounding box center [43, 235] width 10 height 3
click at [209, 232] on icon at bounding box center [209, 232] width 2 height 3
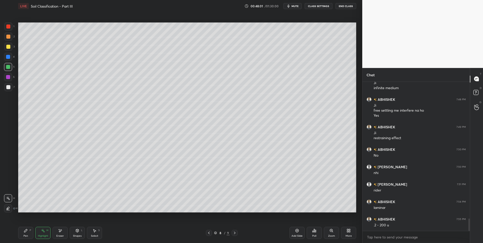
click at [208, 232] on icon at bounding box center [209, 233] width 4 height 4
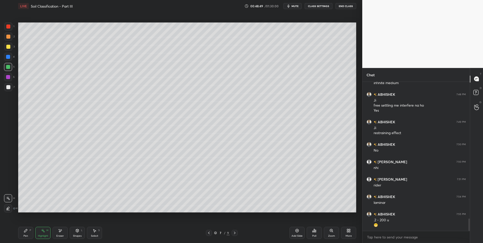
click at [236, 233] on div at bounding box center [234, 233] width 6 height 6
click at [233, 233] on icon at bounding box center [234, 233] width 4 height 4
click at [234, 231] on icon at bounding box center [234, 233] width 4 height 4
click at [92, 231] on div "Select S" at bounding box center [94, 233] width 15 height 12
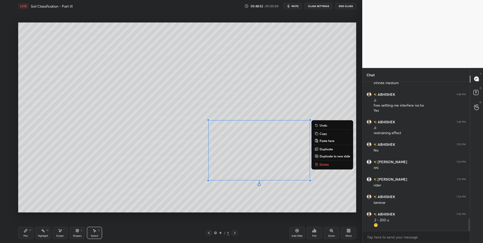
click at [325, 164] on p "Delete" at bounding box center [323, 164] width 9 height 4
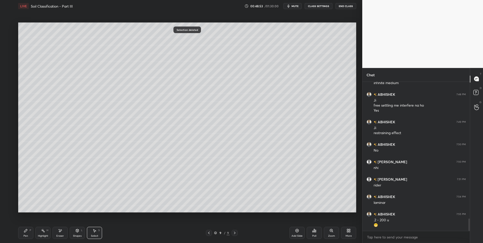
click at [184, 165] on div "0 ° Undo Copy Paste here Duplicate Duplicate to new slide Delete" at bounding box center [187, 117] width 338 height 190
click at [25, 232] on icon at bounding box center [26, 230] width 4 height 4
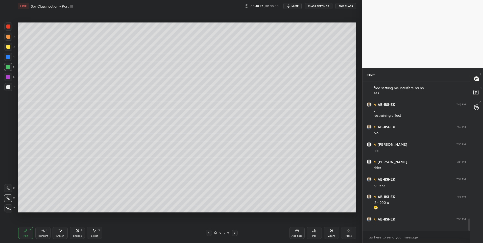
click at [206, 233] on div at bounding box center [209, 233] width 6 height 6
click at [209, 233] on icon at bounding box center [209, 233] width 4 height 4
click at [235, 232] on icon at bounding box center [234, 233] width 4 height 4
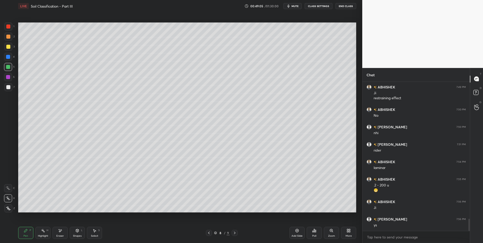
click at [208, 232] on icon at bounding box center [209, 233] width 4 height 4
click at [234, 233] on icon at bounding box center [235, 232] width 2 height 3
click at [69, 236] on div "Pen P Highlight H Eraser Shapes L Select S" at bounding box center [86, 233] width 136 height 12
click at [75, 234] on div "Shapes L" at bounding box center [77, 233] width 15 height 12
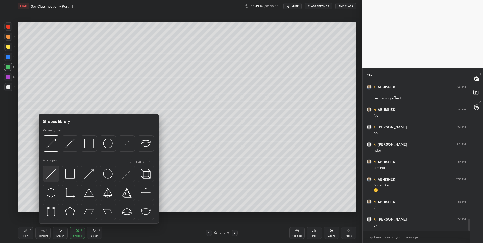
click at [45, 173] on div at bounding box center [51, 174] width 16 height 16
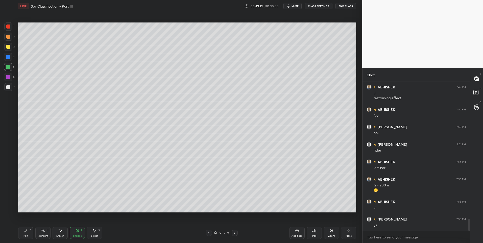
click at [47, 234] on div "Highlight" at bounding box center [43, 235] width 10 height 3
click at [210, 231] on icon at bounding box center [209, 233] width 4 height 4
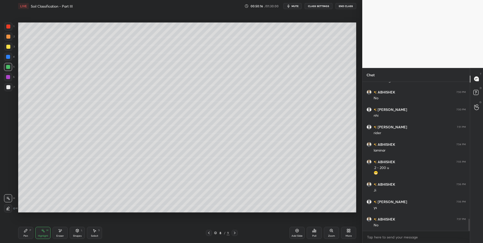
click at [234, 232] on icon at bounding box center [235, 232] width 2 height 3
click at [23, 233] on div "Pen P" at bounding box center [25, 233] width 15 height 12
click at [94, 231] on icon at bounding box center [94, 230] width 3 height 3
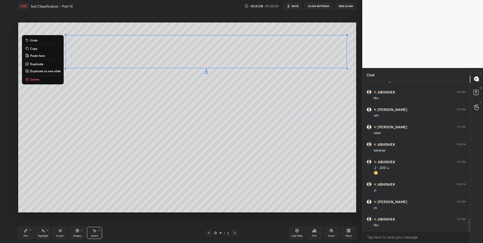
click at [25, 229] on icon at bounding box center [26, 230] width 4 height 4
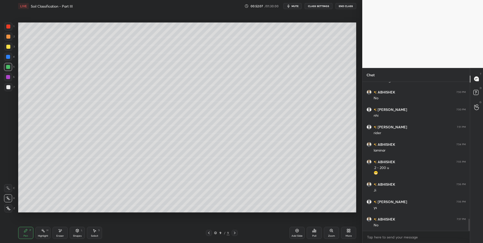
click at [9, 36] on div at bounding box center [8, 37] width 4 height 4
click at [45, 232] on div "Highlight H" at bounding box center [42, 233] width 15 height 12
click at [27, 235] on div "Pen" at bounding box center [25, 235] width 5 height 3
click at [7, 88] on div at bounding box center [8, 87] width 4 height 4
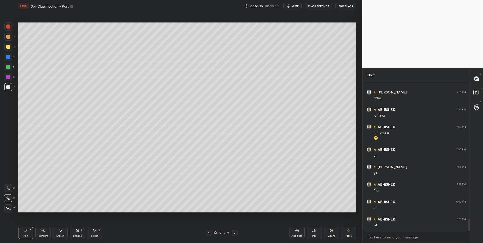
click at [61, 233] on div "Eraser" at bounding box center [59, 233] width 15 height 12
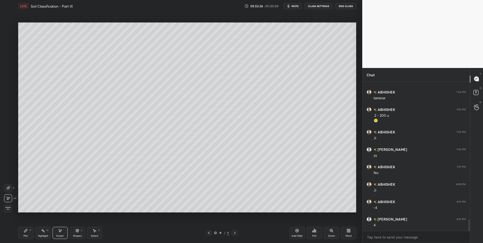
click at [29, 234] on div "Pen P" at bounding box center [25, 233] width 15 height 12
click at [62, 233] on div "Eraser" at bounding box center [59, 233] width 15 height 12
click at [25, 233] on div "Pen P" at bounding box center [25, 233] width 15 height 12
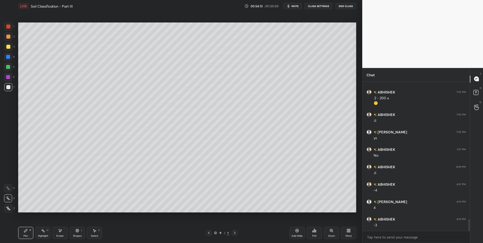
scroll to position [1769, 0]
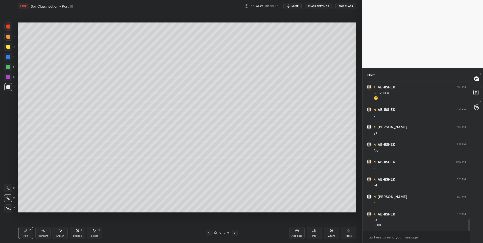
click at [42, 233] on div "Highlight H" at bounding box center [42, 233] width 15 height 12
click at [44, 233] on div "Highlight H" at bounding box center [42, 233] width 15 height 12
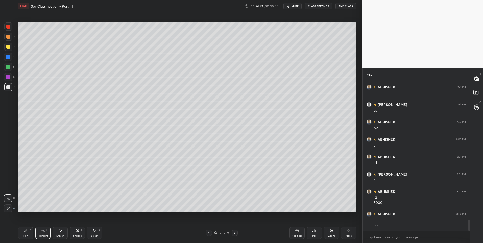
scroll to position [1808, 0]
click at [91, 235] on div "Select" at bounding box center [94, 235] width 7 height 3
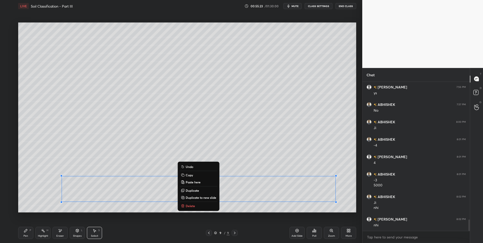
click at [195, 206] on button "Delete" at bounding box center [198, 206] width 38 height 6
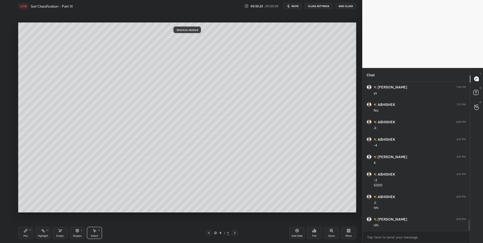
click at [252, 191] on div "0 ° Undo Copy Paste here Duplicate Duplicate to new slide Delete" at bounding box center [187, 117] width 338 height 190
click at [46, 232] on div "Highlight H" at bounding box center [42, 233] width 15 height 12
click at [28, 234] on div "Pen P" at bounding box center [25, 233] width 15 height 12
click at [9, 66] on div at bounding box center [8, 67] width 4 height 4
click at [10, 89] on div at bounding box center [8, 87] width 8 height 8
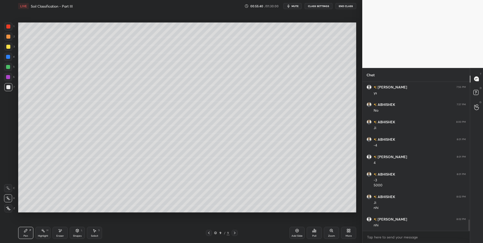
click at [8, 26] on div at bounding box center [8, 26] width 4 height 4
click at [11, 211] on div at bounding box center [8, 208] width 8 height 8
click at [9, 198] on icon at bounding box center [8, 198] width 5 height 4
click at [8, 74] on div at bounding box center [8, 77] width 8 height 8
click at [8, 66] on div at bounding box center [8, 67] width 4 height 4
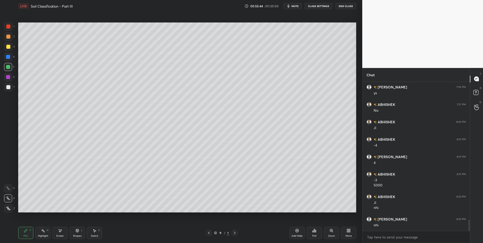
click at [8, 46] on div at bounding box center [8, 47] width 4 height 4
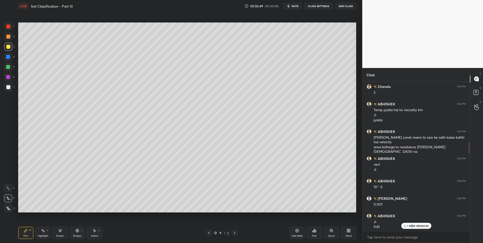
click at [411, 227] on p "1 NEW MESSAGE" at bounding box center [417, 225] width 21 height 3
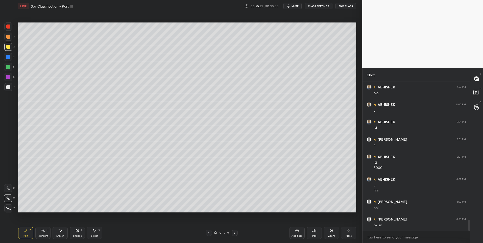
drag, startPoint x: 12, startPoint y: 73, endPoint x: 11, endPoint y: 76, distance: 2.9
click at [12, 75] on div "6" at bounding box center [9, 77] width 11 height 8
click at [10, 77] on div at bounding box center [8, 77] width 4 height 4
click at [7, 27] on div at bounding box center [8, 26] width 4 height 4
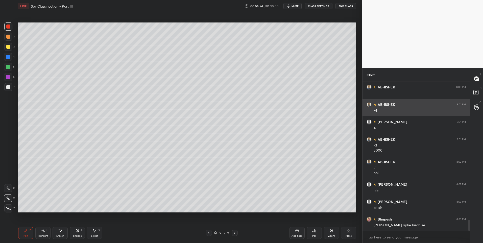
scroll to position [1861, 0]
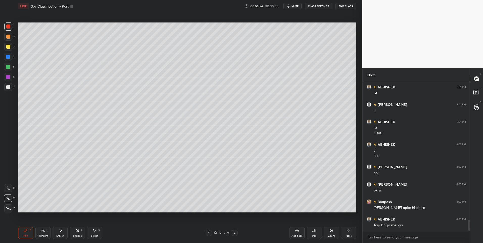
click at [12, 57] on div at bounding box center [8, 57] width 8 height 8
click at [7, 29] on div at bounding box center [8, 26] width 8 height 8
drag, startPoint x: 8, startPoint y: 89, endPoint x: 12, endPoint y: 99, distance: 11.3
click at [8, 88] on div at bounding box center [8, 87] width 4 height 4
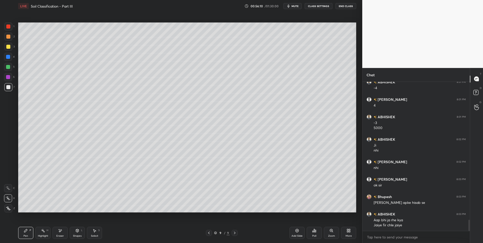
click at [10, 65] on div at bounding box center [8, 67] width 4 height 4
click at [6, 58] on div at bounding box center [8, 57] width 8 height 8
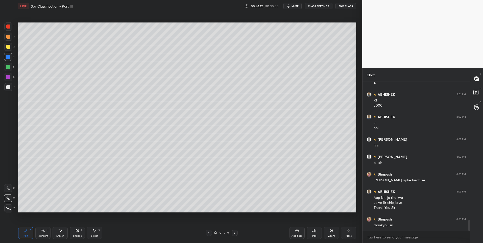
scroll to position [1906, 0]
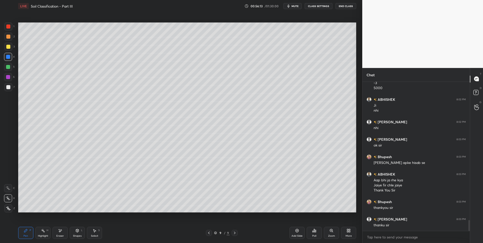
click at [346, 6] on button "End Class" at bounding box center [345, 6] width 21 height 6
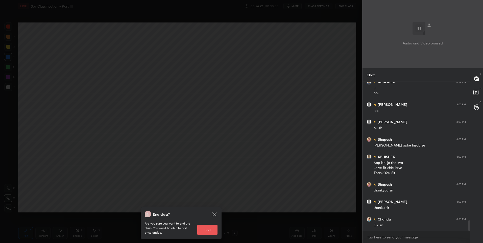
scroll to position [1928, 0]
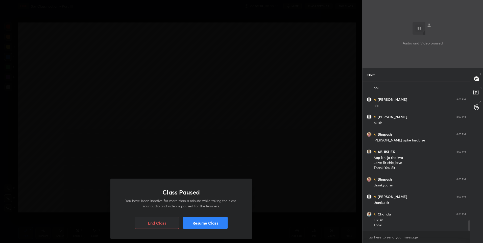
click at [154, 223] on button "End Class" at bounding box center [157, 223] width 44 height 12
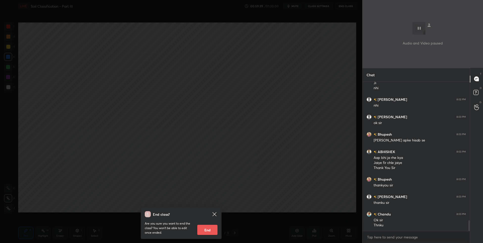
click at [207, 230] on button "End" at bounding box center [207, 230] width 20 height 10
type textarea "x"
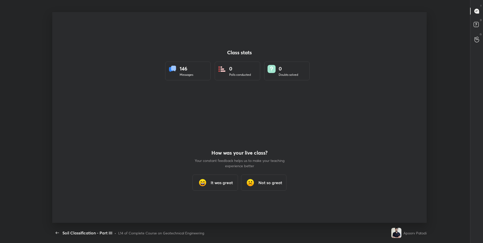
scroll to position [0, 0]
click at [219, 180] on h3 "It was great" at bounding box center [221, 182] width 22 height 6
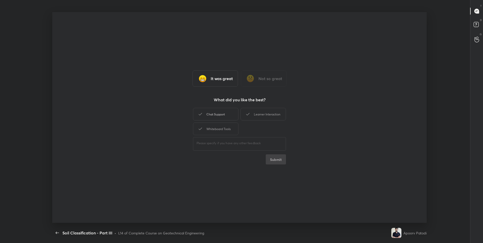
click at [230, 117] on div "Chat Support" at bounding box center [215, 114] width 45 height 13
click at [262, 118] on div "Learner Interaction" at bounding box center [262, 114] width 45 height 13
drag, startPoint x: 220, startPoint y: 130, endPoint x: 300, endPoint y: 150, distance: 82.8
click at [228, 132] on div "Whiteboard Tools" at bounding box center [215, 128] width 45 height 13
click at [282, 155] on button "Submit" at bounding box center [275, 159] width 20 height 10
